Goal: Find specific page/section: Find specific page/section

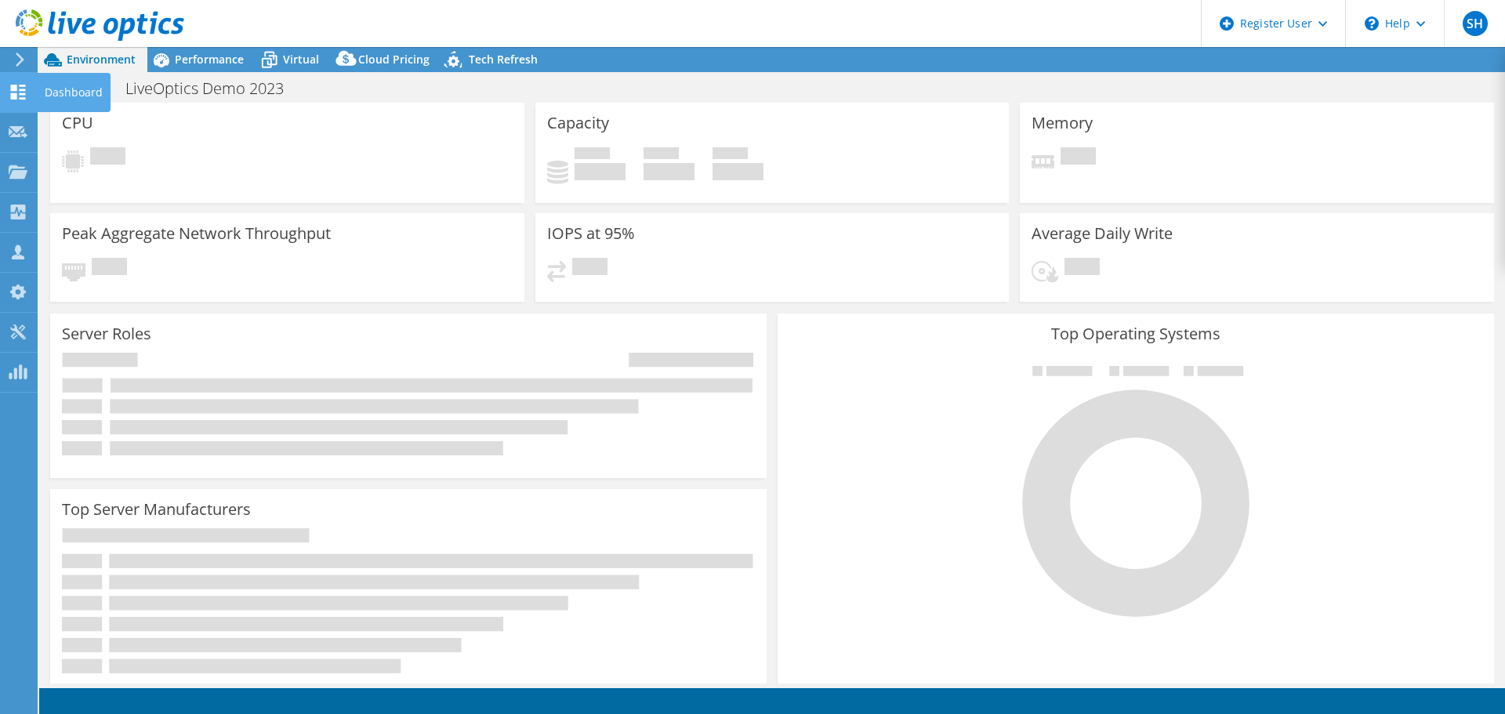
select select "USEast"
select select "GBP"
